Goal: Information Seeking & Learning: Learn about a topic

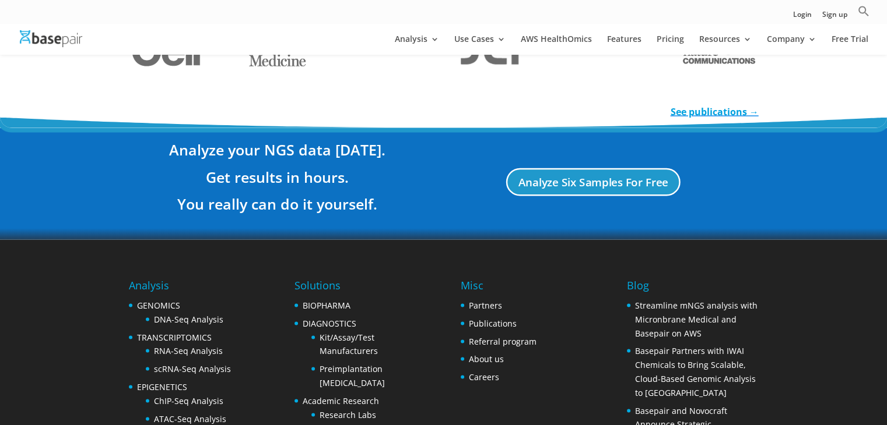
scroll to position [2274, 0]
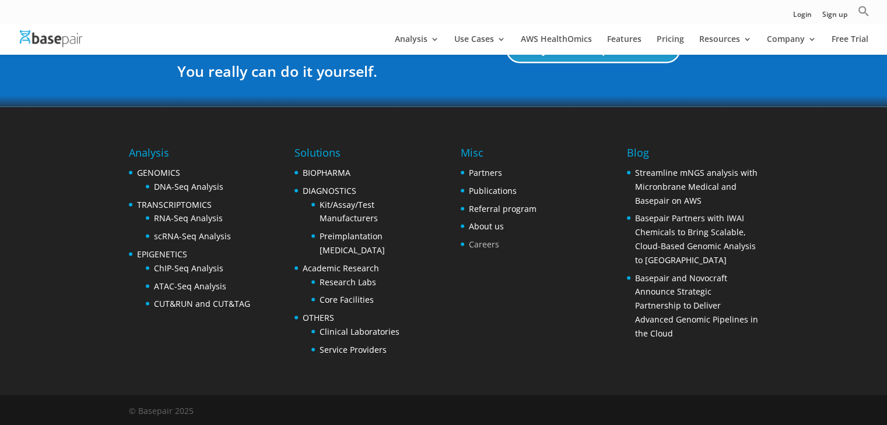
click at [477, 243] on link "Careers" at bounding box center [484, 244] width 30 height 11
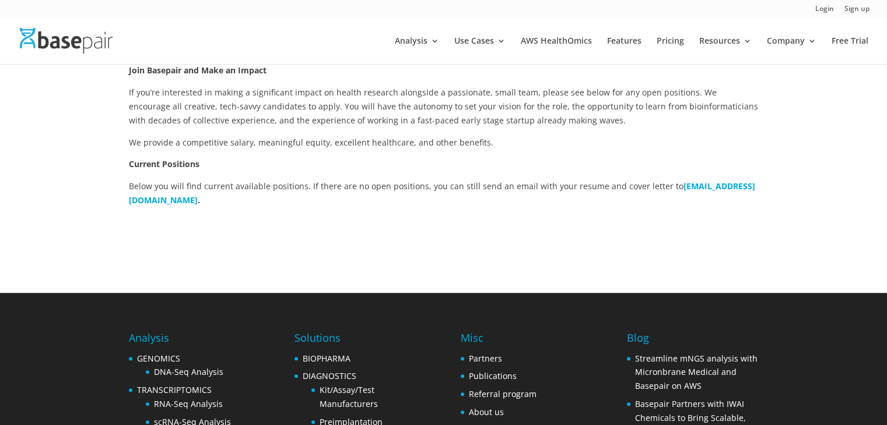
scroll to position [301, 0]
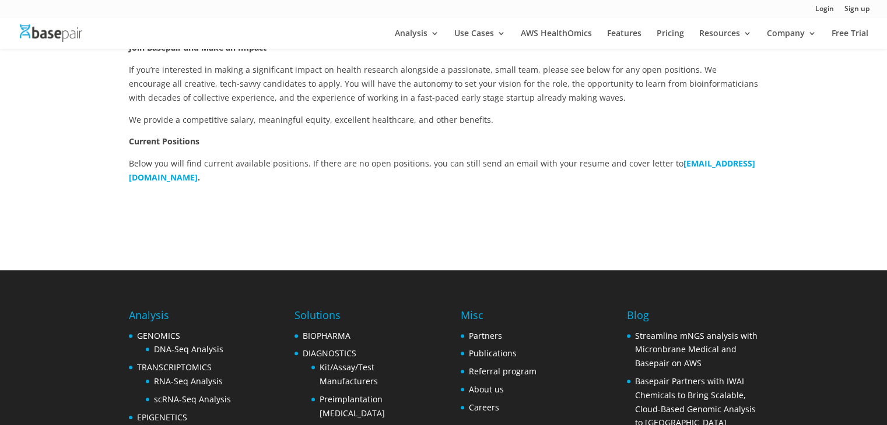
click at [360, 163] on p "Below you will find current available positions. If there are no open positions…" at bounding box center [443, 171] width 629 height 28
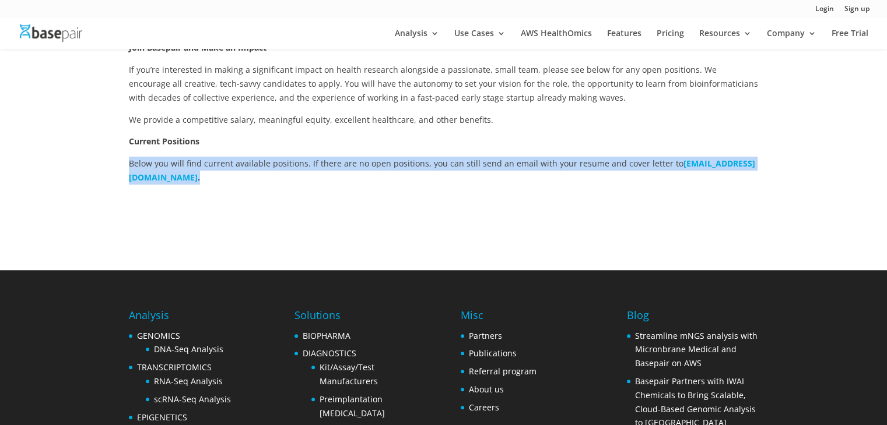
click at [360, 163] on p "Below you will find current available positions. If there are no open positions…" at bounding box center [443, 171] width 629 height 28
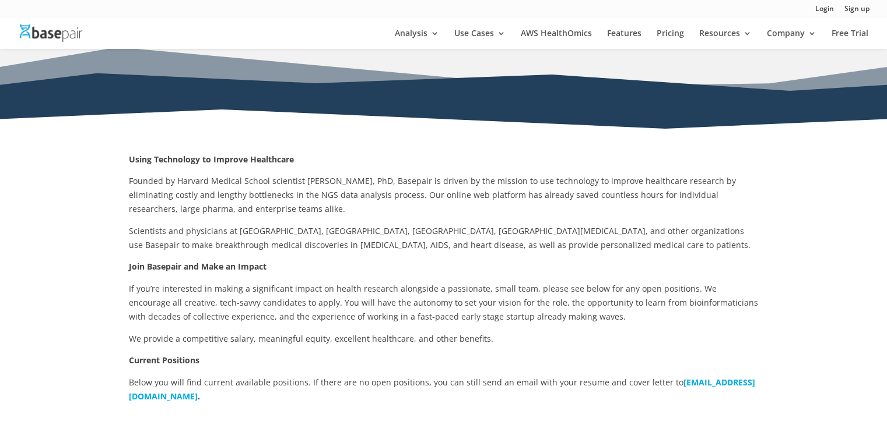
scroll to position [81, 0]
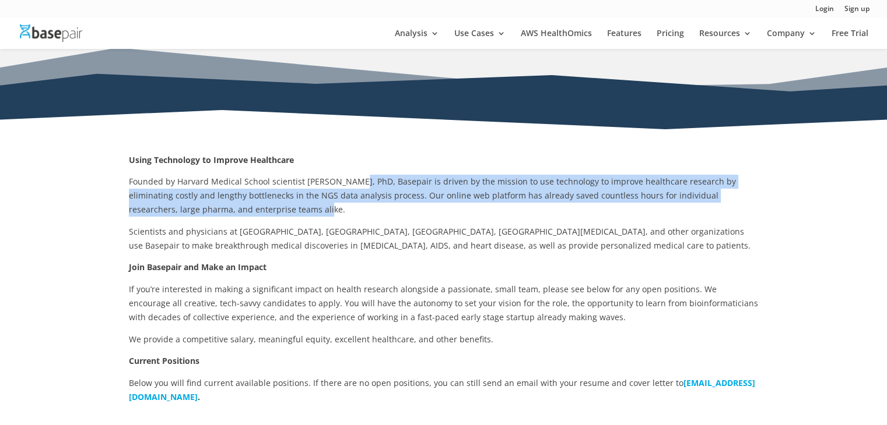
drag, startPoint x: 347, startPoint y: 183, endPoint x: 361, endPoint y: 214, distance: 34.7
click at [361, 214] on p "Founded by Harvard Medical School scientist Amit Sinha, PhD, Basepair is driven…" at bounding box center [443, 200] width 629 height 50
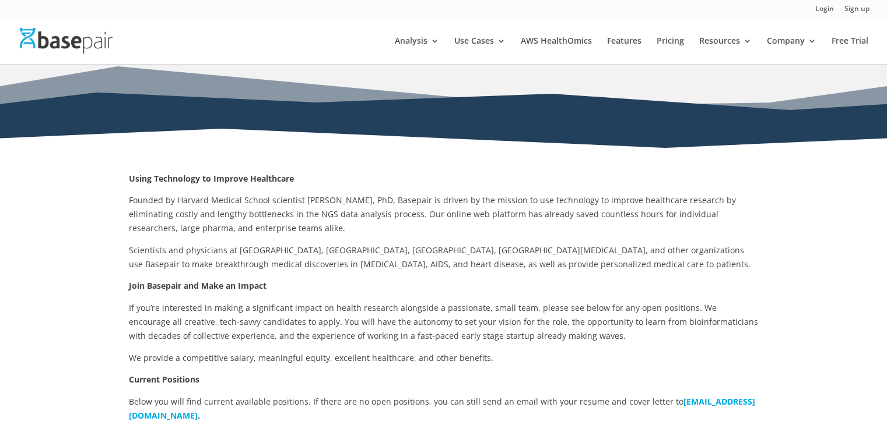
scroll to position [0, 0]
